Goal: Task Accomplishment & Management: Use online tool/utility

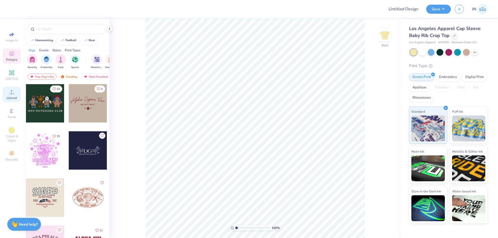
click at [15, 93] on div "Upload" at bounding box center [12, 94] width 18 height 15
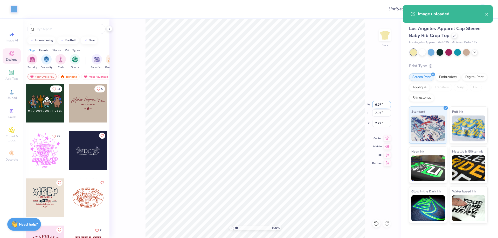
click at [377, 106] on input "6.97" at bounding box center [381, 104] width 19 height 7
type input "5.00"
type input "5.71"
type input "3.89"
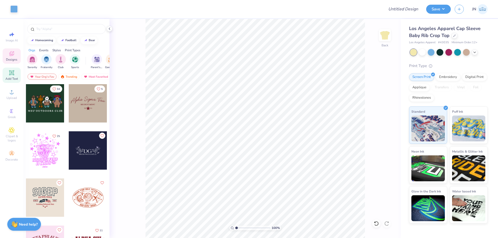
click at [13, 79] on span "Add Text" at bounding box center [11, 79] width 12 height 4
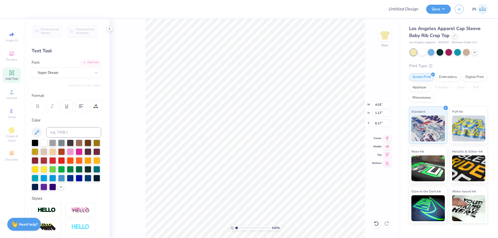
type input "2.42"
click at [83, 62] on icon at bounding box center [84, 62] width 3 height 3
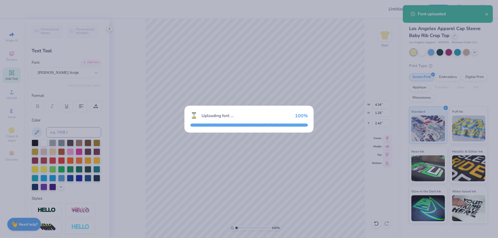
type input "4.34"
type input "1.25"
type input "2.38"
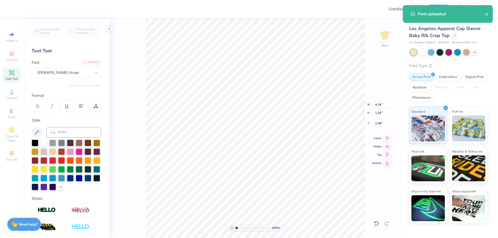
scroll to position [4, 1]
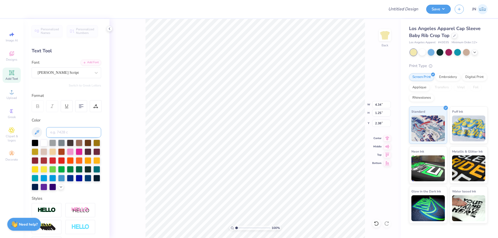
click at [73, 135] on input at bounding box center [73, 132] width 55 height 10
type input "1565"
type textarea "Chi Omega"
type input "5.59"
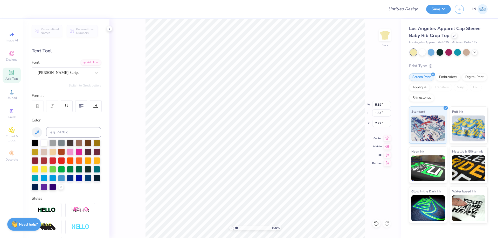
type input "1.57"
type input "2.22"
click at [389, 137] on icon at bounding box center [387, 138] width 7 height 6
drag, startPoint x: 389, startPoint y: 137, endPoint x: 263, endPoint y: 144, distance: 126.0
click at [263, 144] on li "Duplicate" at bounding box center [270, 141] width 41 height 10
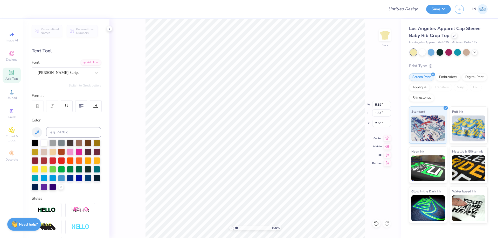
type input "3.50"
type input "9.26"
type textarea "a"
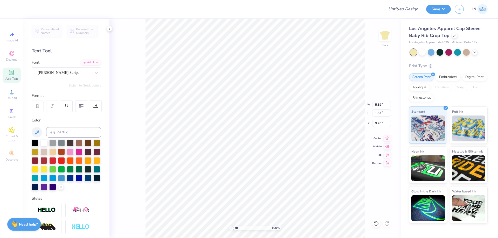
type textarea "Parents Weekend"
type input "6.97"
type input "0.92"
type input "9.58"
type input "6.19"
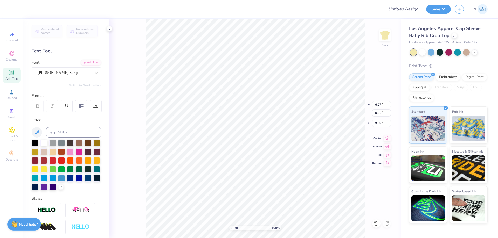
type input "0.82"
type input "5.49"
type input "0.73"
type input "9.45"
click at [385, 138] on icon at bounding box center [387, 138] width 7 height 6
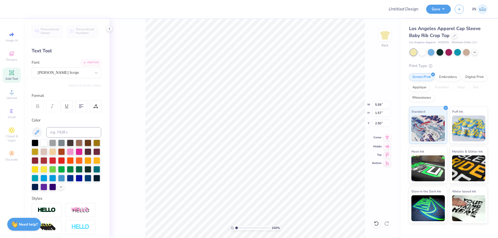
click at [384, 136] on icon at bounding box center [387, 138] width 7 height 6
click at [385, 138] on icon at bounding box center [387, 138] width 7 height 6
click at [378, 120] on input "2.50" at bounding box center [381, 123] width 19 height 7
click at [381, 122] on input "2.00" at bounding box center [381, 123] width 19 height 7
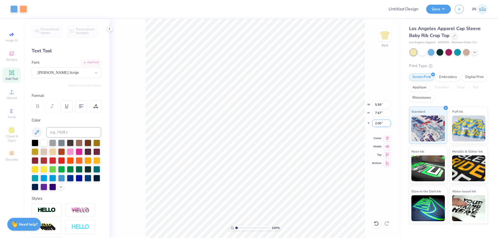
click at [381, 122] on input "2.00" at bounding box center [381, 123] width 19 height 7
click at [381, 122] on input "1.00" at bounding box center [381, 123] width 19 height 7
drag, startPoint x: 381, startPoint y: 122, endPoint x: 378, endPoint y: 123, distance: 3.2
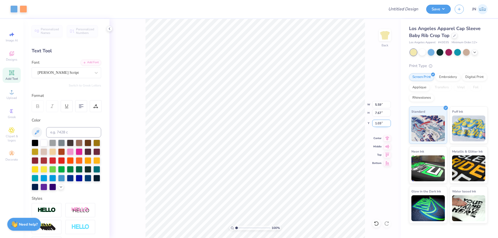
click at [378, 123] on input "1.03" at bounding box center [381, 123] width 19 height 7
type input "1.50"
type input "2.45"
click at [241, 230] on input "range" at bounding box center [252, 228] width 35 height 5
click at [377, 104] on input "5.00" at bounding box center [381, 104] width 19 height 7
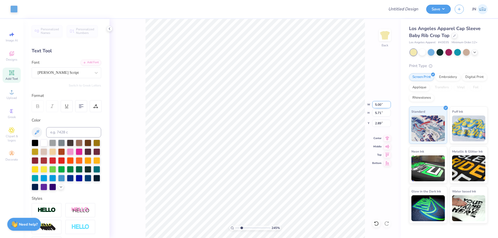
click at [377, 104] on input "5.00" at bounding box center [381, 104] width 19 height 7
type input "4.50"
type input "5.14"
type input "2.78"
type input "4.23"
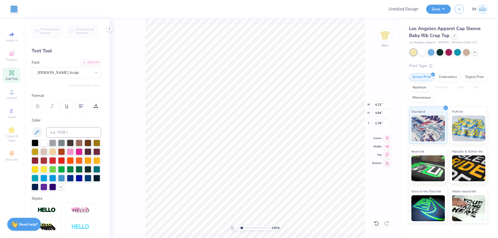
type input "4.84"
click at [386, 137] on icon at bounding box center [387, 137] width 3 height 4
type input "4.09"
type input "4.67"
click at [386, 135] on icon at bounding box center [387, 138] width 7 height 6
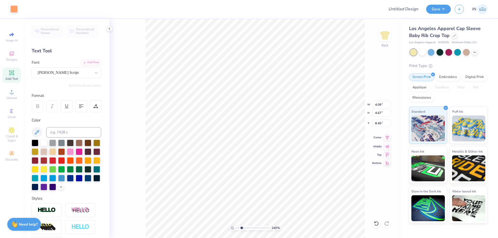
type input "5.49"
type input "0.73"
type input "7.30"
type input "5.67"
type input "0.75"
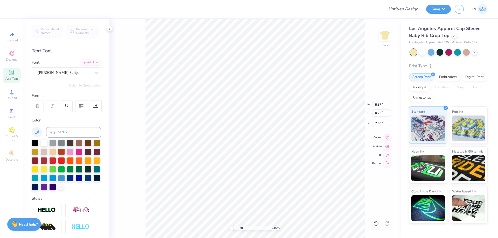
click at [386, 138] on icon at bounding box center [387, 138] width 7 height 6
type input "5.59"
type input "1.57"
type input "1.50"
type input "5.65"
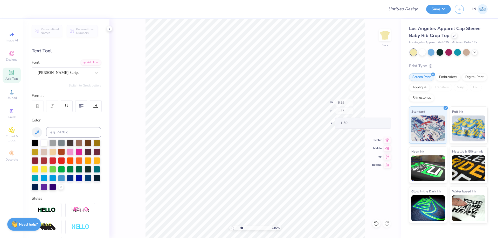
type input "1.58"
click at [387, 138] on icon at bounding box center [387, 137] width 3 height 4
click at [9, 93] on icon at bounding box center [12, 92] width 6 height 6
type input "1.48"
type input "0.72"
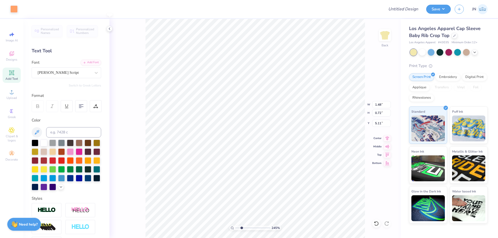
type input "2.07"
type input "1.01"
type input "5.86"
click at [15, 100] on span "Upload" at bounding box center [11, 98] width 10 height 4
type input "0.66"
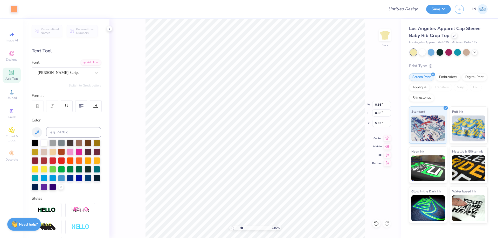
type input "0.66"
type input "2.07"
type input "1.01"
click at [374, 222] on icon at bounding box center [376, 223] width 5 height 5
type input "5.86"
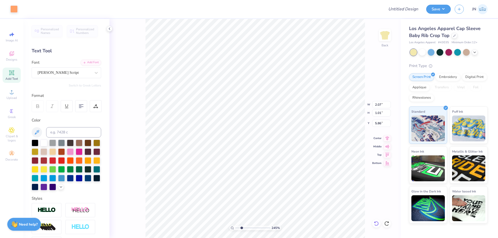
type input "0.66"
type input "6.09"
type input "0.86"
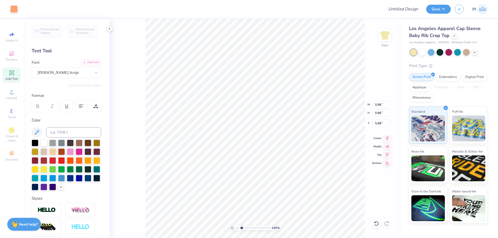
type input "6.02"
click at [243, 228] on input "range" at bounding box center [252, 228] width 35 height 5
click at [245, 230] on input "range" at bounding box center [252, 228] width 35 height 5
type input "1.34"
click at [238, 228] on input "range" at bounding box center [252, 228] width 35 height 5
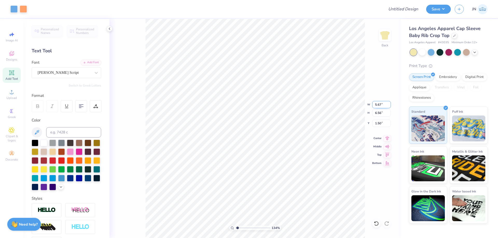
click at [375, 104] on input "5.67" at bounding box center [381, 104] width 19 height 7
type input "8"
type input "7.00"
type input "8.09"
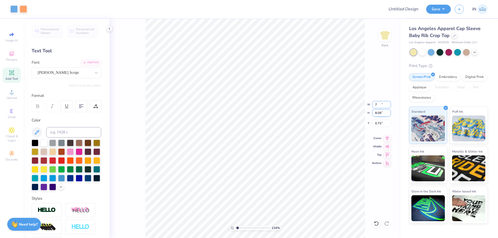
type input "0.73"
click at [379, 110] on input "8.09" at bounding box center [381, 112] width 19 height 7
type input "7.00"
click at [379, 105] on input "7.00" at bounding box center [381, 104] width 19 height 7
click at [378, 122] on input "0.73" at bounding box center [381, 123] width 19 height 7
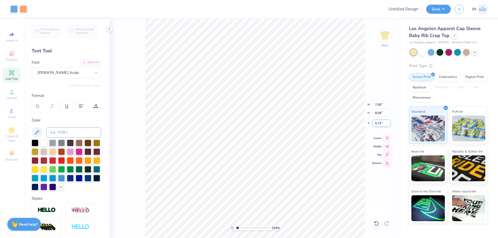
click at [378, 122] on input "0.73" at bounding box center [381, 123] width 19 height 7
click at [378, 124] on input "1.00" at bounding box center [381, 123] width 19 height 7
type input "1.50"
type input "1"
click at [235, 229] on input "range" at bounding box center [252, 228] width 35 height 5
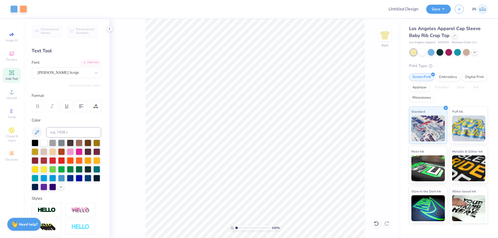
click at [15, 70] on icon at bounding box center [12, 73] width 6 height 6
type input "9.92"
click at [69, 129] on input at bounding box center [73, 132] width 55 height 10
type input "1565"
click at [84, 61] on div "Add Font" at bounding box center [91, 62] width 20 height 6
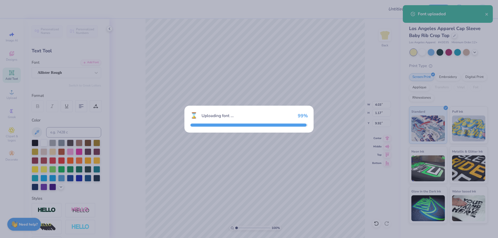
type input "4.18"
type input "1.07"
type input "9.97"
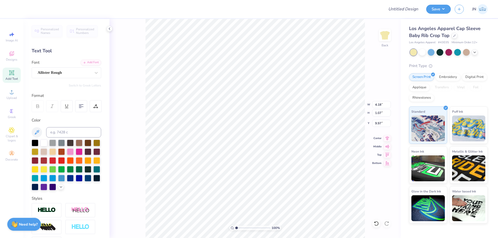
scroll to position [4, 2]
type textarea "• [GEOGRAPHIC_DATA] •"
type input "6.97"
type input "0.54"
type input "10.24"
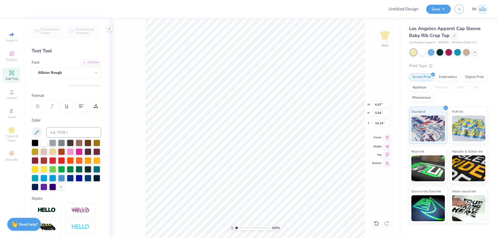
type input "5.47"
type input "0.43"
click at [387, 140] on icon at bounding box center [387, 138] width 7 height 6
type input "9.80"
type input "4.42"
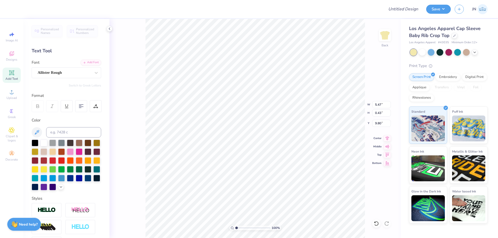
type input "0.34"
drag, startPoint x: 392, startPoint y: 139, endPoint x: 389, endPoint y: 138, distance: 3.5
click at [392, 138] on div "100 % Back W 4.42 4.42 " H 0.34 0.34 " Y 9.80 9.80 " Center Middle Top Bottom" at bounding box center [254, 128] width 291 height 219
click at [388, 138] on div "100 % Back" at bounding box center [254, 128] width 291 height 219
click at [387, 137] on icon at bounding box center [387, 137] width 3 height 4
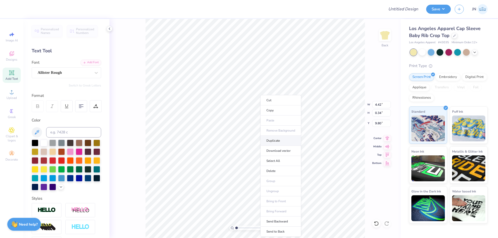
click at [276, 141] on li "Duplicate" at bounding box center [280, 141] width 41 height 10
type input "10.70"
type textarea "•"
type textarea "[DATE]-[DATE]"
type input "4.32"
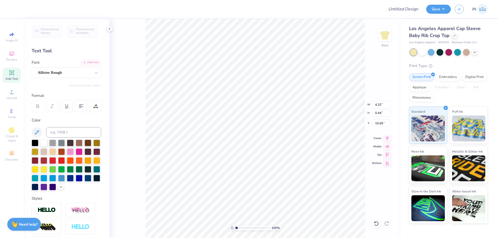
type input "0.44"
type input "10.21"
type input "3.54"
type input "0.36"
click at [386, 138] on icon at bounding box center [387, 138] width 7 height 6
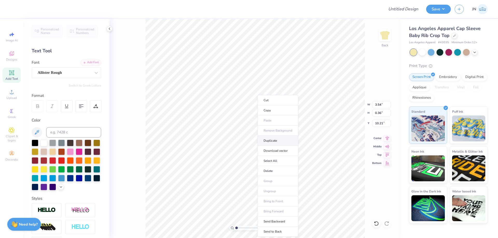
click at [268, 138] on li "Duplicate" at bounding box center [278, 141] width 41 height 10
type input "11.21"
type textarea "J"
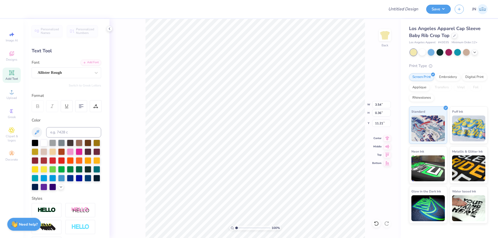
type textarea "16th Lincoln"
type input "2.49"
type input "0.28"
type input "11.25"
click at [247, 229] on input "range" at bounding box center [252, 228] width 35 height 5
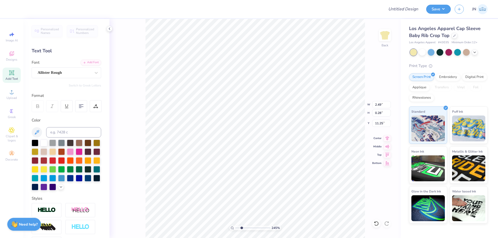
drag, startPoint x: 245, startPoint y: 228, endPoint x: 241, endPoint y: 228, distance: 3.1
type input "2.45"
click at [241, 228] on input "range" at bounding box center [252, 228] width 35 height 5
type input "1.06"
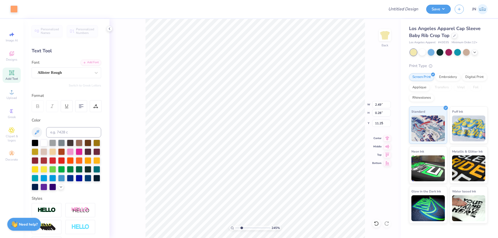
type input "6.98"
type input "5.26"
type input "5.76"
type input "3.07"
type input "2.97"
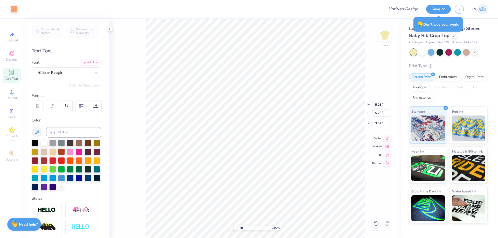
type input "1.45"
type input "6.88"
type input "2.49"
type input "0.28"
type input "11.25"
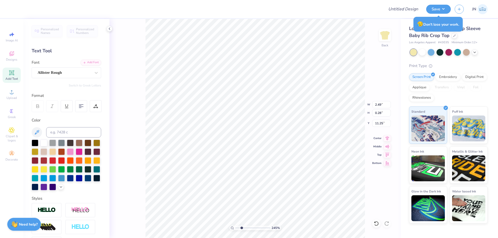
type input "1.43"
type input "0.16"
type textarea "1"
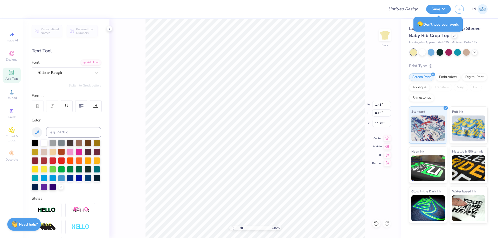
type textarea "XO"
type input "0.80"
type input "0.38"
type input "0.81"
type input "0.52"
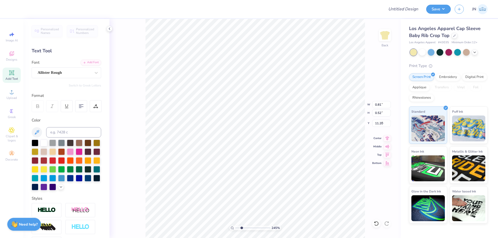
type input "7.41"
type input "0.61"
type input "0.39"
type input "7.48"
type input "0.72"
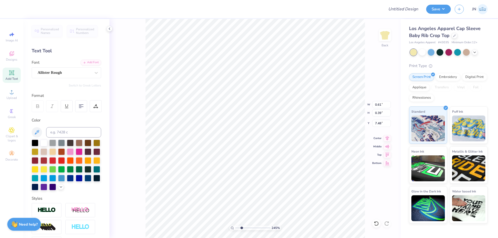
type input "0.46"
type input "7.41"
click at [243, 227] on input "range" at bounding box center [252, 228] width 35 height 5
drag, startPoint x: 242, startPoint y: 228, endPoint x: 238, endPoint y: 228, distance: 4.7
type input "1.41"
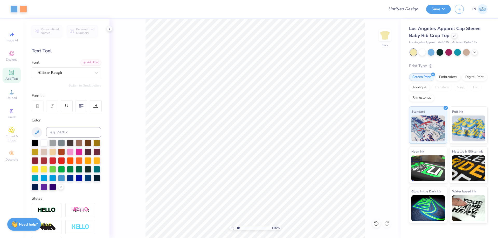
click at [238, 228] on input "range" at bounding box center [252, 228] width 35 height 5
click at [16, 95] on div "Upload" at bounding box center [12, 94] width 18 height 15
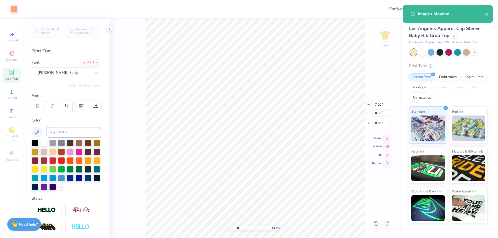
type input "7.00"
type input "0.93"
type input "8.66"
type input "3.49"
type input "3.89"
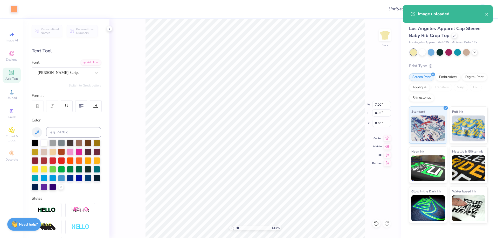
type input "4.81"
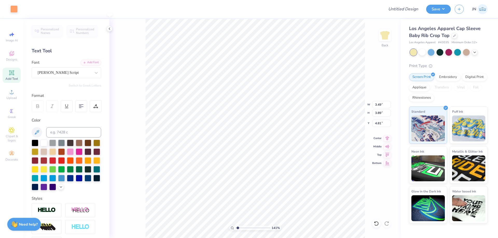
type input "1.41"
type input "1.57"
type input "1.83"
type input "2.04"
type input "3.54"
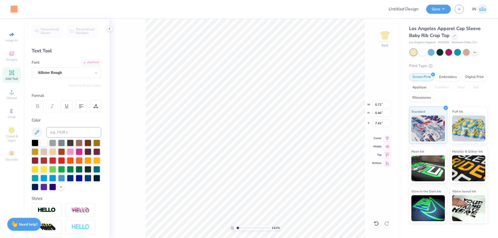
type input "0.72"
type input "0.46"
click at [250, 138] on li "Duplicate" at bounding box center [250, 141] width 41 height 10
type input "3.98"
type textarea "100%"
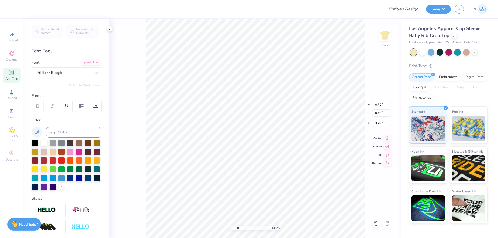
type input "1.15"
type input "0.59"
type input "3.90"
type input "3.12"
click at [244, 230] on input "range" at bounding box center [252, 228] width 35 height 5
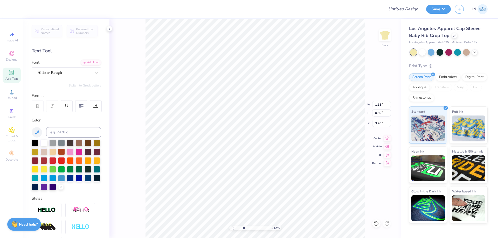
type input "0.73"
type input "0.38"
click at [354, 142] on li "Duplicate" at bounding box center [368, 141] width 41 height 10
type input "4.99"
click at [138, 159] on div "312 % Back W 0.73 0.73 " H 0.38 0.38 " Y 4.99 4.99 " Center Middle Top Bottom" at bounding box center [254, 128] width 291 height 219
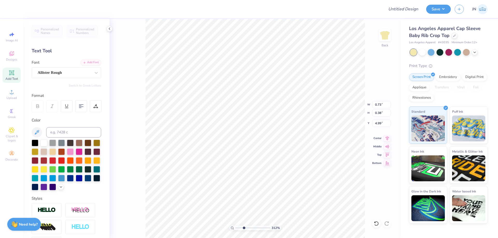
type textarea "FRES"
type input "0.99"
type input "0.45"
type input "4.96"
type input "0.69"
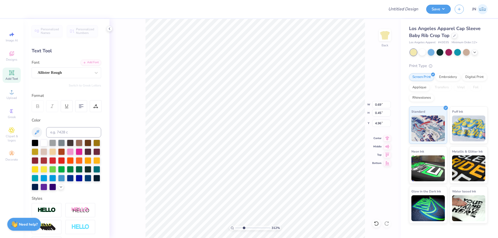
type input "0.31"
type input "4.28"
type input "0.75"
drag, startPoint x: 241, startPoint y: 227, endPoint x: 238, endPoint y: 227, distance: 3.1
click at [238, 227] on input "range" at bounding box center [252, 228] width 35 height 5
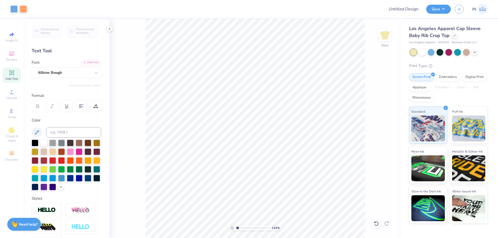
drag, startPoint x: 237, startPoint y: 228, endPoint x: 234, endPoint y: 228, distance: 2.6
type input "1"
click at [235, 228] on input "range" at bounding box center [252, 228] width 35 height 5
click at [398, 5] on input "Design Title" at bounding box center [396, 9] width 51 height 10
paste input "FPS240048"
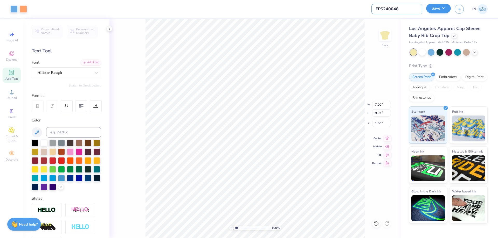
type input "FPS240048"
click at [440, 10] on button "Save" at bounding box center [438, 8] width 25 height 9
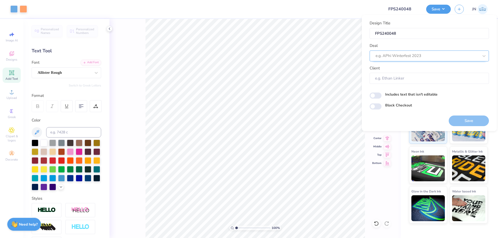
click at [429, 54] on div at bounding box center [427, 55] width 103 height 7
click at [419, 67] on div "Design Tool Gallery" at bounding box center [429, 70] width 115 height 9
type input "DESign tool g"
type input "Design Tool Gallery User"
click at [467, 120] on button "Save" at bounding box center [469, 121] width 40 height 11
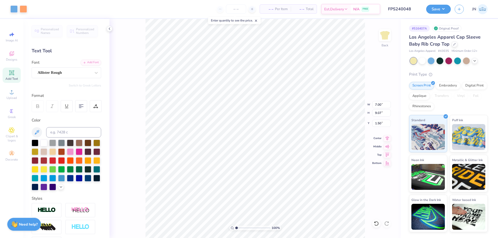
click at [437, 8] on div "Art colors – – Per Item – – Total Est. Delivery N/A FREE Design Title FPS240048…" at bounding box center [249, 119] width 498 height 238
click at [438, 10] on button "Save" at bounding box center [438, 8] width 25 height 9
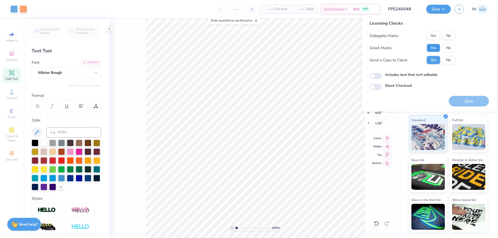
click at [428, 51] on button "Yes" at bounding box center [433, 48] width 13 height 8
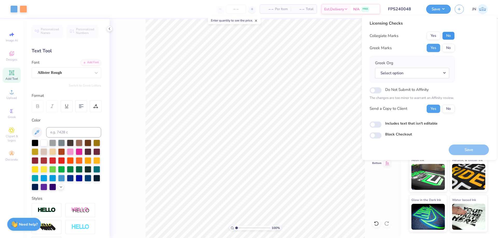
click at [451, 34] on button "No" at bounding box center [448, 36] width 12 height 8
click at [428, 68] on button "Select option" at bounding box center [412, 73] width 74 height 11
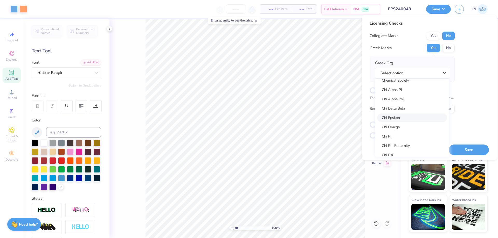
scroll to position [934, 0]
click at [397, 123] on link "Chi Omega" at bounding box center [412, 123] width 70 height 9
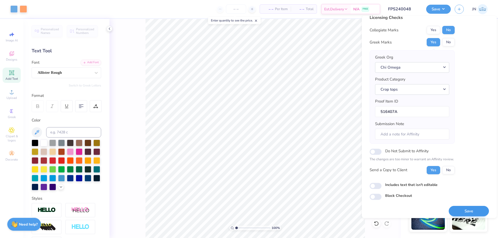
scroll to position [10, 0]
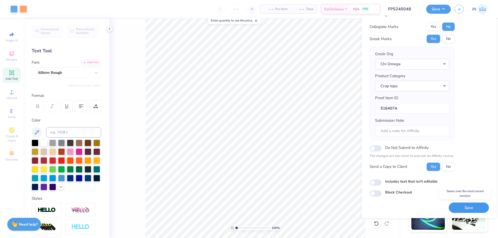
click at [464, 205] on button "Save" at bounding box center [469, 208] width 40 height 11
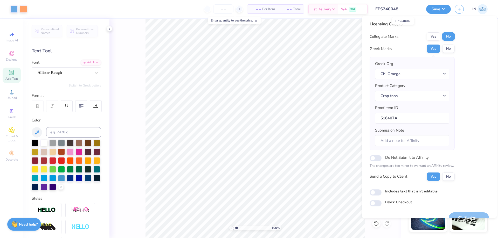
drag, startPoint x: 410, startPoint y: 9, endPoint x: 393, endPoint y: 9, distance: 16.9
click at [393, 9] on input "FPS240048" at bounding box center [396, 9] width 51 height 10
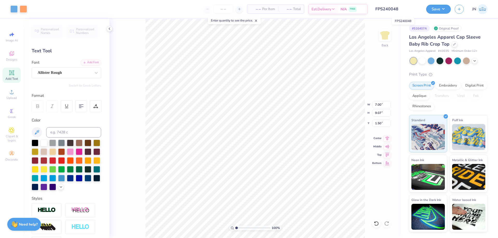
click at [392, 10] on input "FPS240048" at bounding box center [396, 9] width 51 height 10
